Goal: Task Accomplishment & Management: Use online tool/utility

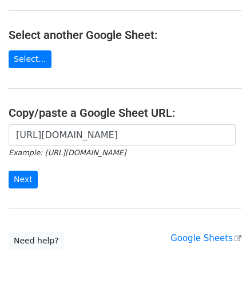
scroll to position [0, 248]
type input "https://docs.google.com/spreadsheets/d/1mcnLnasJn_k1i85O7lDRVL1LfSgvLRHuNSWMn_5…"
click at [22, 173] on input "Next" at bounding box center [23, 180] width 29 height 18
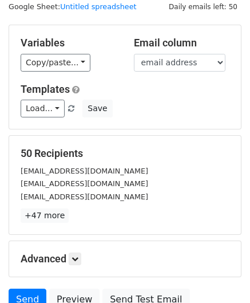
scroll to position [140, 0]
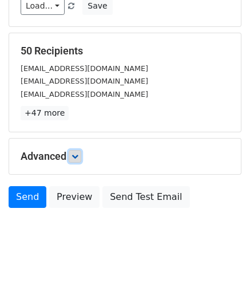
click at [81, 151] on link at bounding box center [75, 156] width 13 height 13
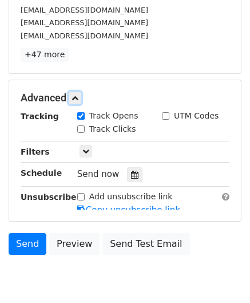
scroll to position [219, 0]
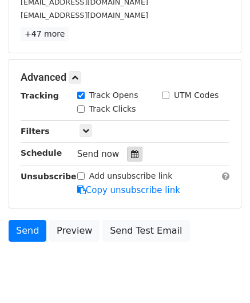
click at [131, 151] on icon at bounding box center [134, 154] width 7 height 8
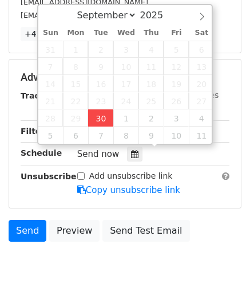
type input "[DATE] 14:18"
type input "02"
type input "18"
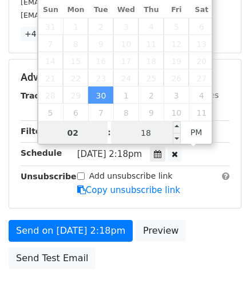
paste input "4"
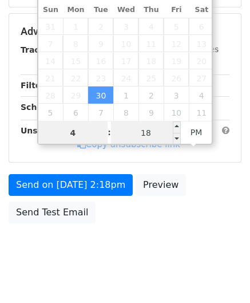
type input "4"
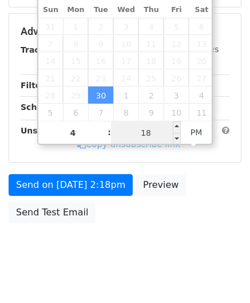
type input "[DATE] 16:18"
type input "04"
click at [147, 131] on input "18" at bounding box center [146, 132] width 70 height 23
type input "00"
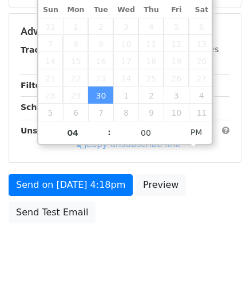
type input "[DATE] 16:00"
click at [224, 209] on form "Variables Copy/paste... {{email address}} Email column email address Templates …" at bounding box center [125, 36] width 233 height 386
